Goal: Task Accomplishment & Management: Manage account settings

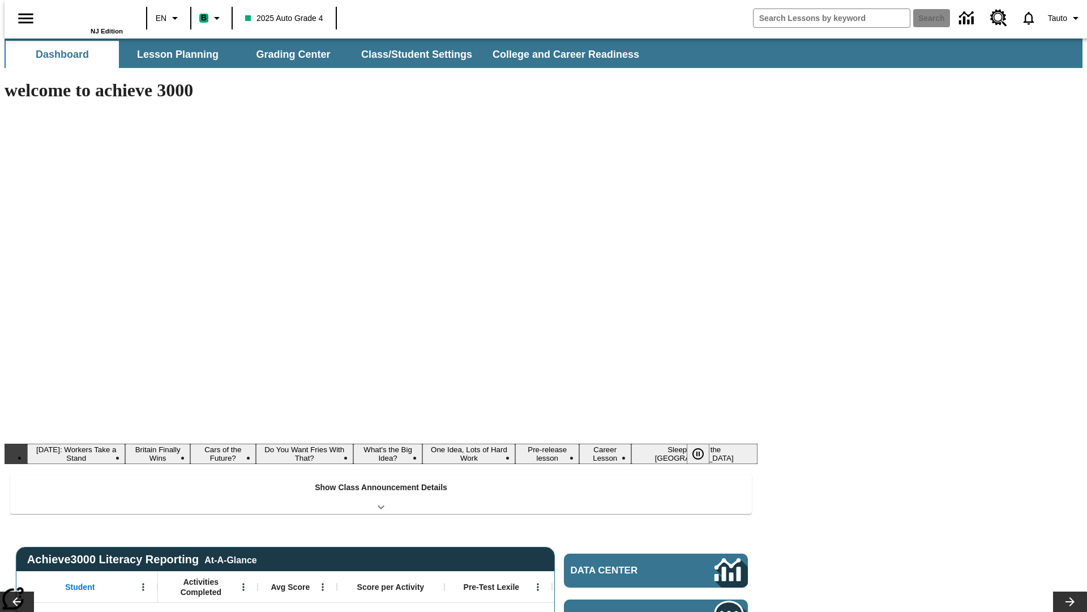
type input "-1"
click at [411, 54] on button "Class/Student Settings" at bounding box center [417, 54] width 130 height 27
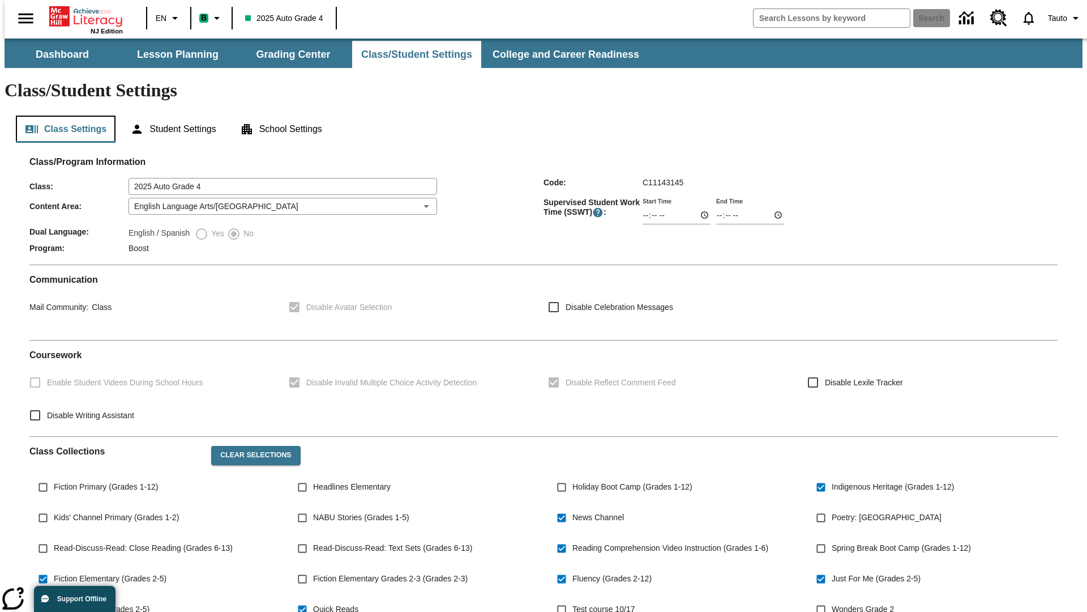
click at [61, 116] on button "Class Settings" at bounding box center [66, 129] width 100 height 27
type input "02:14"
type input "03:14"
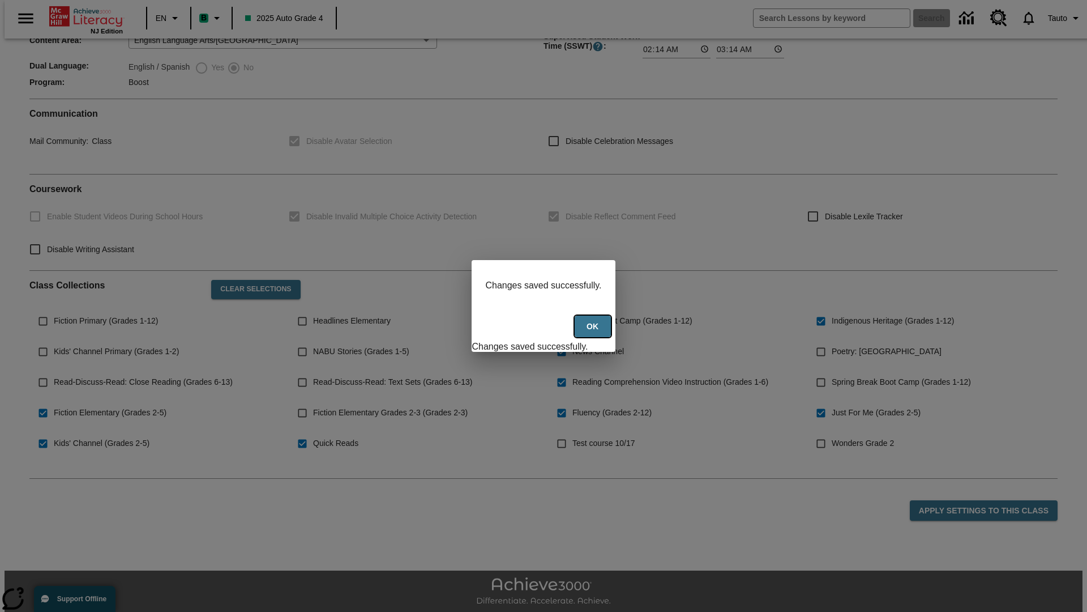
click at [594, 332] on button "Ok" at bounding box center [593, 326] width 36 height 22
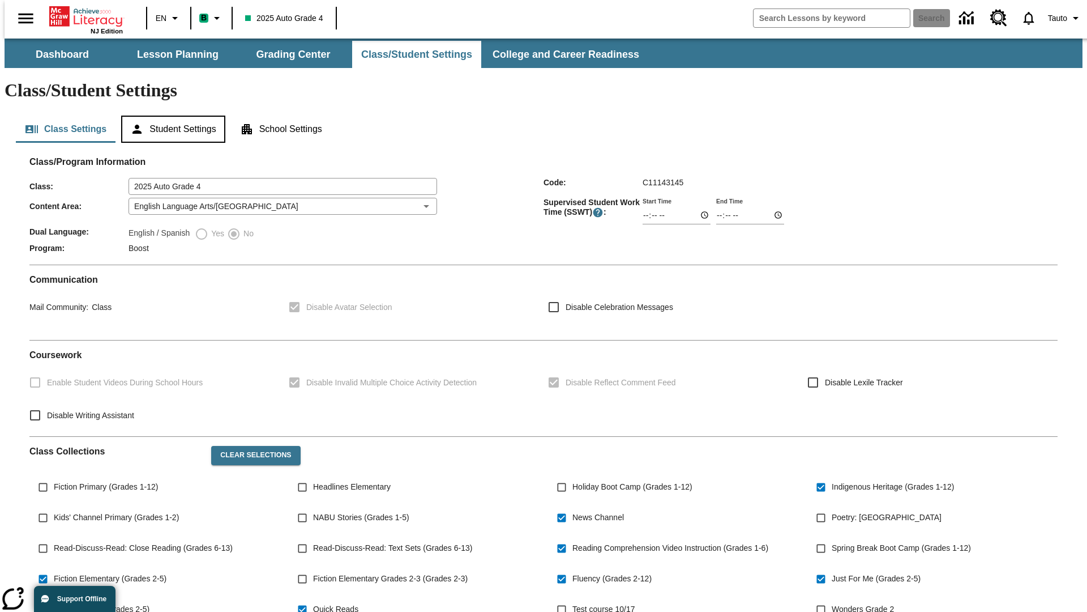
click at [170, 116] on button "Student Settings" at bounding box center [173, 129] width 104 height 27
